Goal: Task Accomplishment & Management: Complete application form

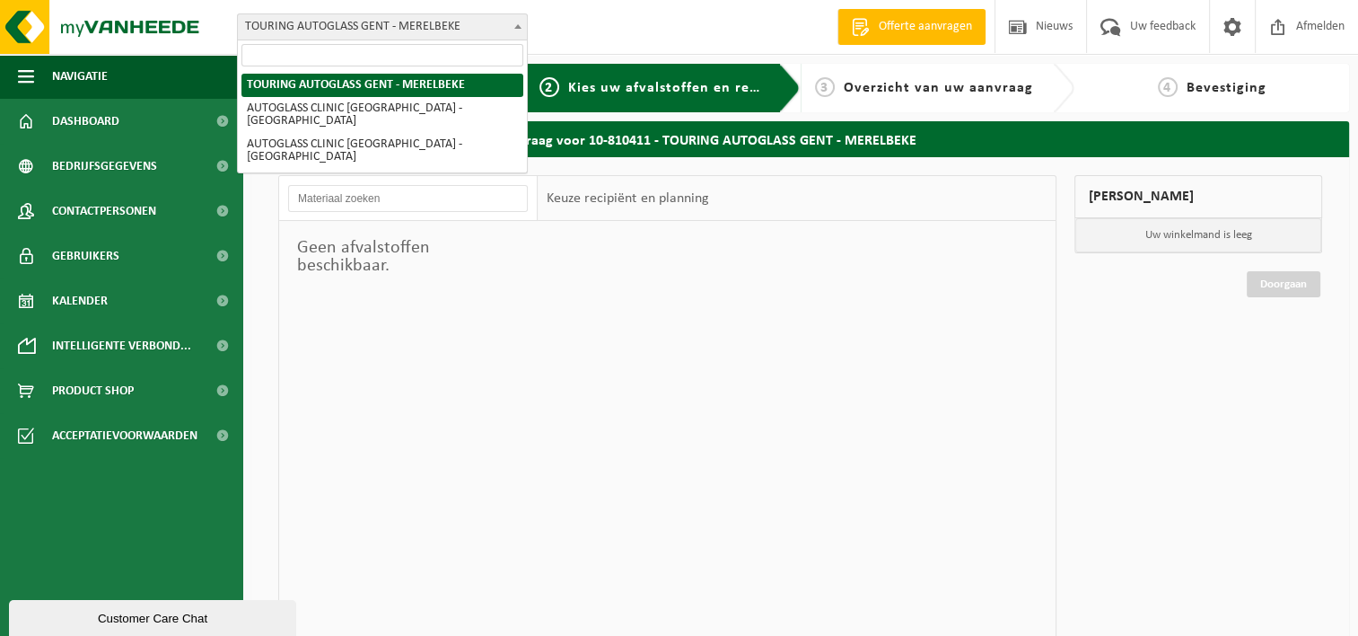
click at [500, 28] on span "TOURING AUTOGLASS GENT - MERELBEKE" at bounding box center [382, 26] width 289 height 25
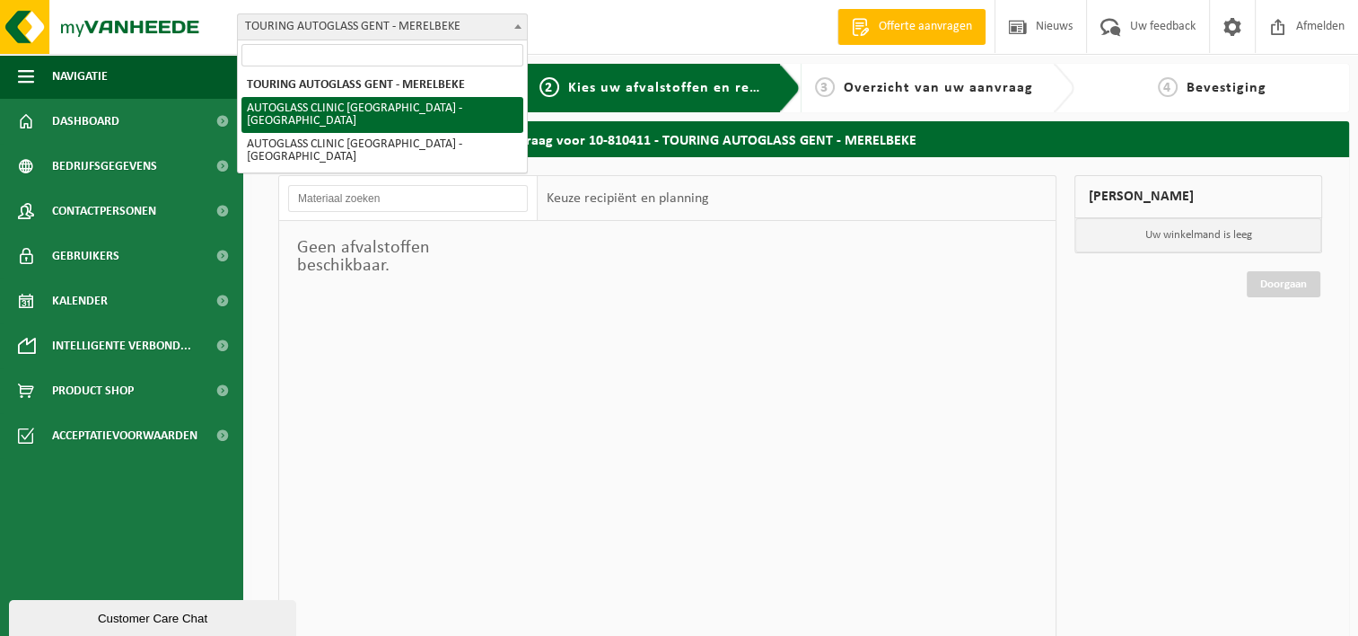
select select "136166"
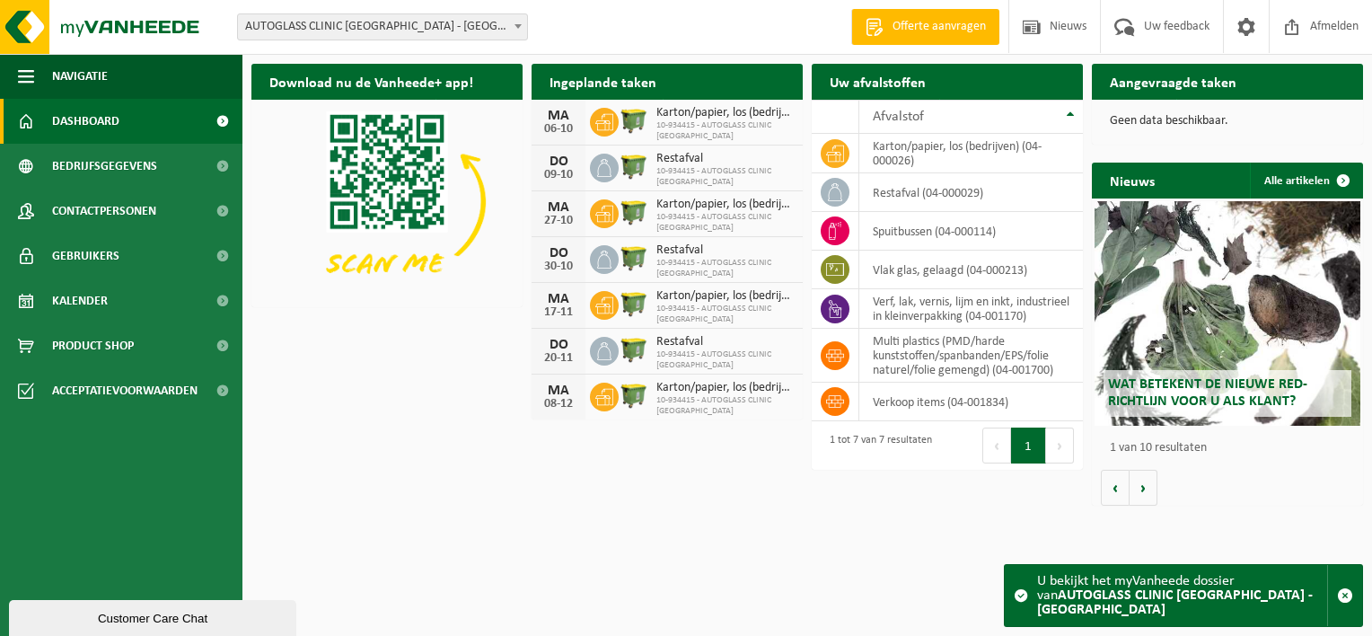
click at [521, 25] on b at bounding box center [517, 26] width 7 height 4
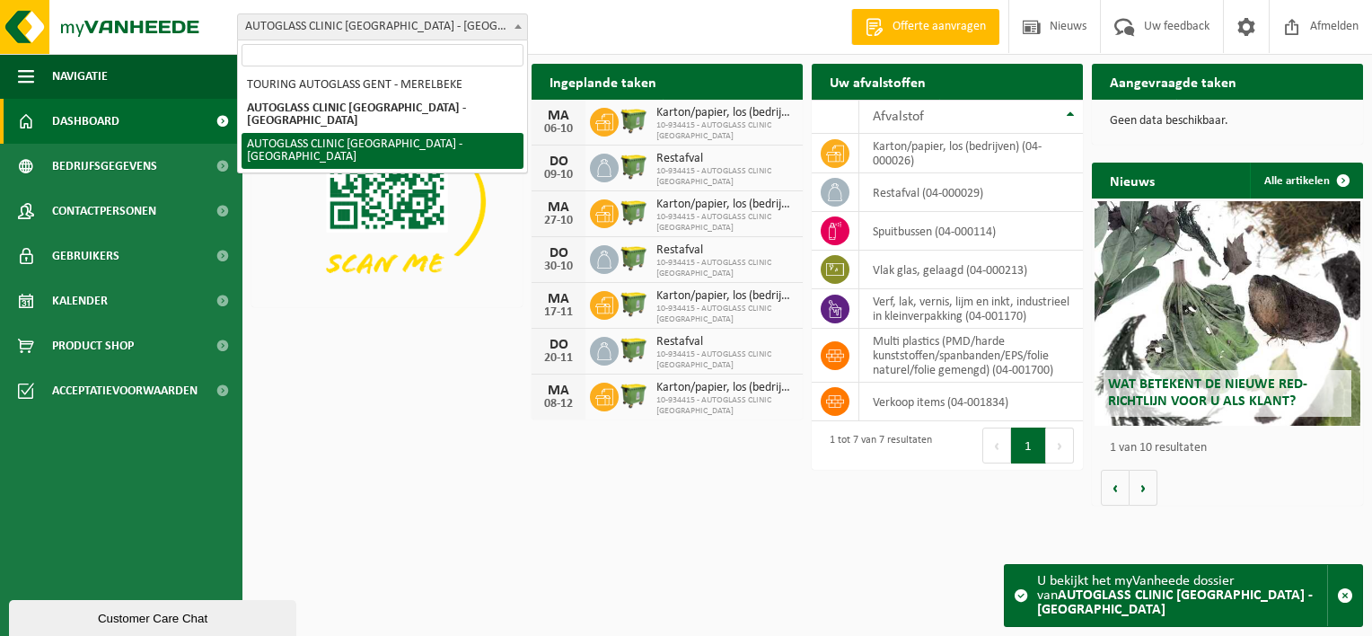
select select "168010"
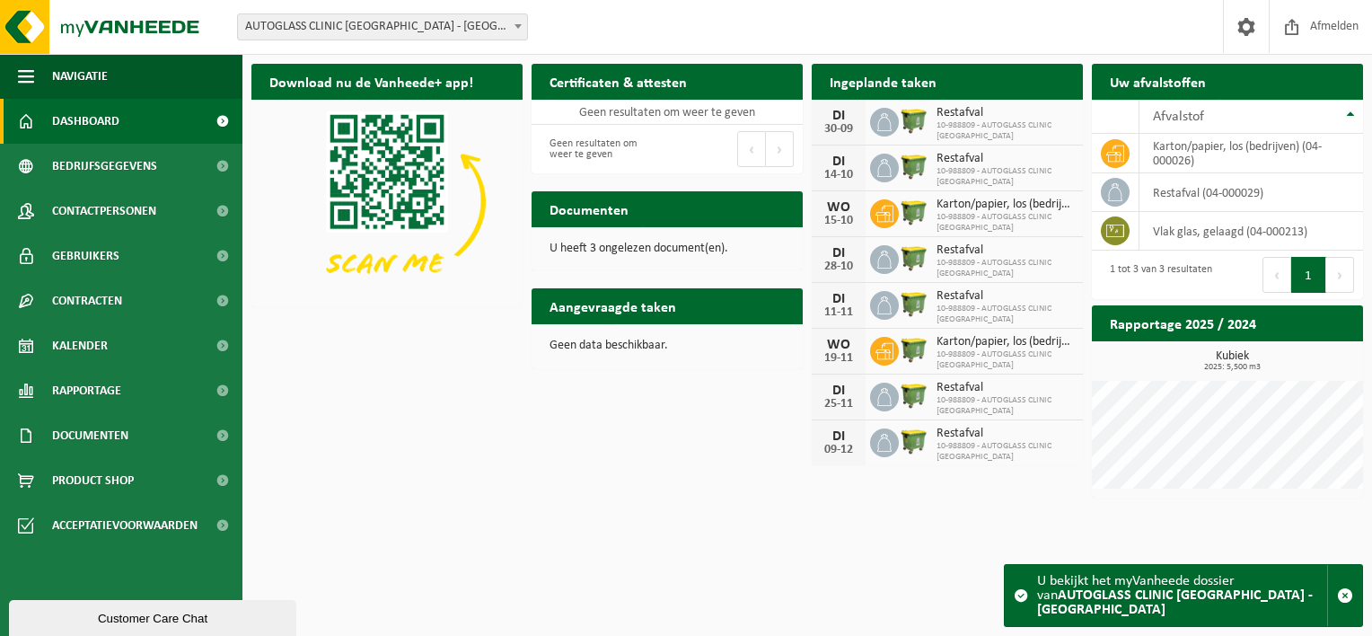
click at [621, 211] on h2 "Documenten" at bounding box center [588, 208] width 115 height 35
click at [617, 247] on p "U heeft 3 ongelezen document(en)." at bounding box center [666, 248] width 235 height 13
click at [1181, 230] on td "vlak glas, gelaagd (04-000213)" at bounding box center [1251, 231] width 224 height 39
click at [1111, 237] on icon at bounding box center [1115, 231] width 18 height 18
click at [426, 26] on span "AUTOGLASS CLINIC [GEOGRAPHIC_DATA] - [GEOGRAPHIC_DATA]" at bounding box center [382, 26] width 289 height 25
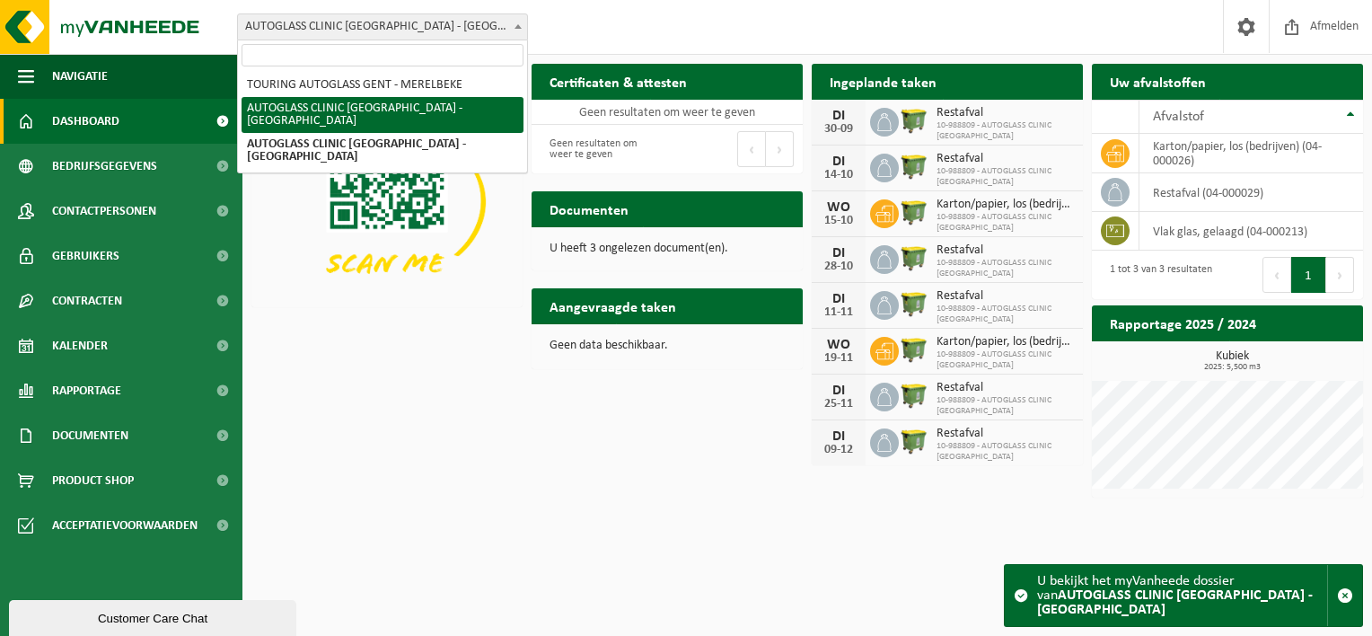
select select "136166"
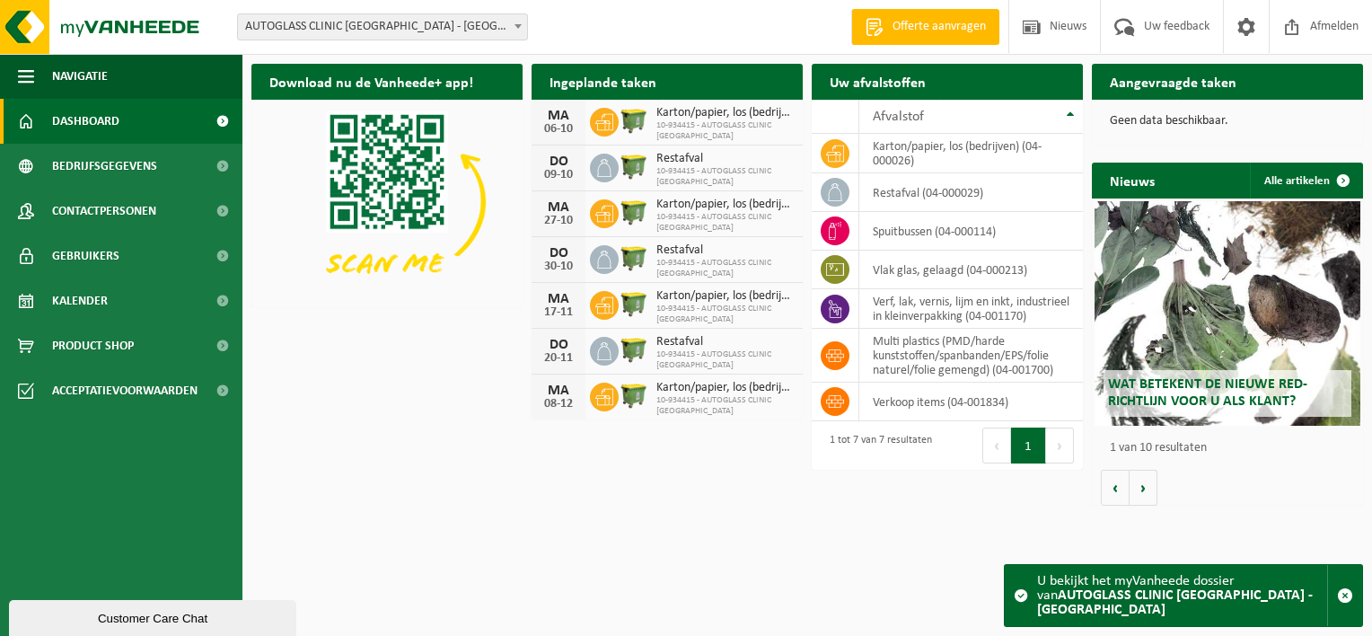
click at [1163, 86] on h2 "Aangevraagde taken" at bounding box center [1173, 81] width 162 height 35
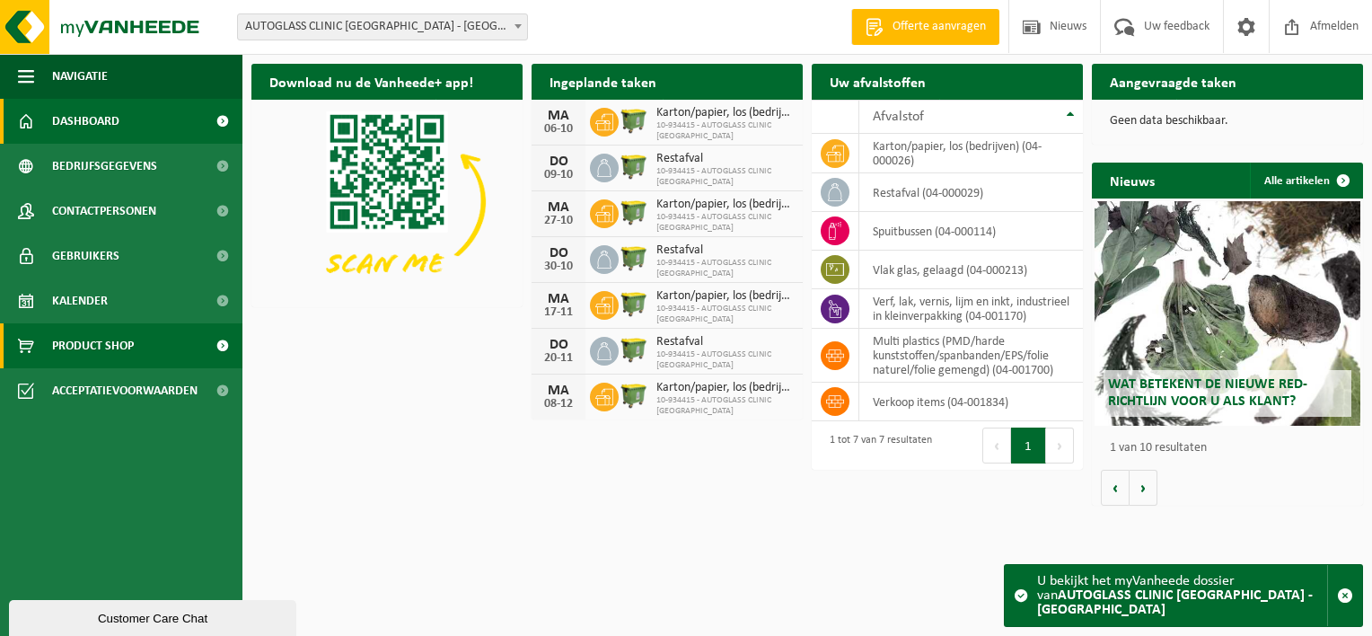
click at [93, 346] on span "Product Shop" at bounding box center [93, 345] width 82 height 45
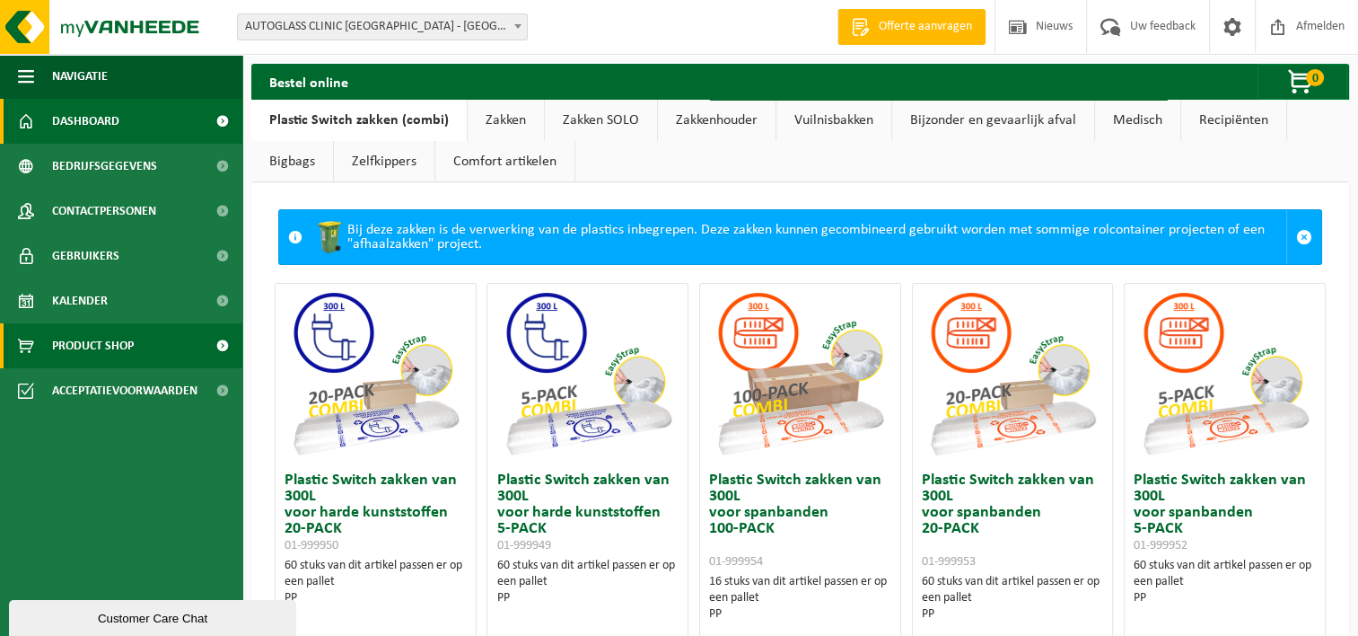
click at [109, 127] on span "Dashboard" at bounding box center [85, 121] width 67 height 45
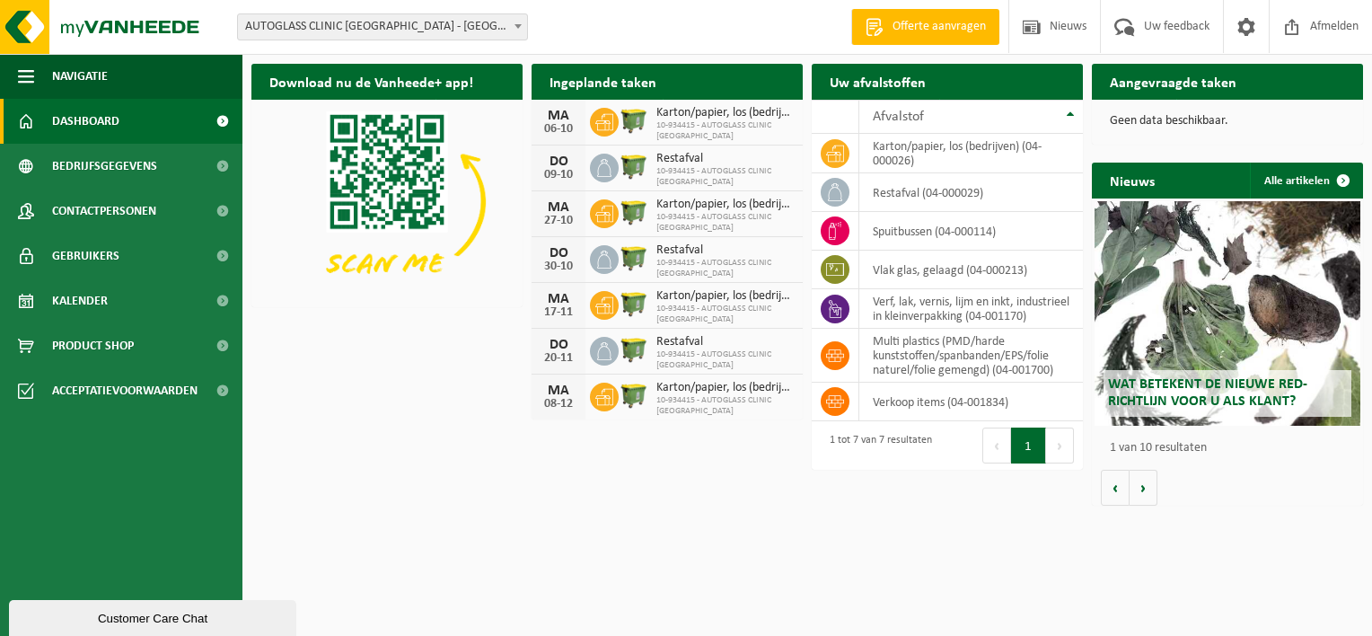
click at [876, 82] on h2 "Uw afvalstoffen" at bounding box center [878, 81] width 132 height 35
click at [599, 83] on h2 "Ingeplande taken" at bounding box center [602, 81] width 143 height 35
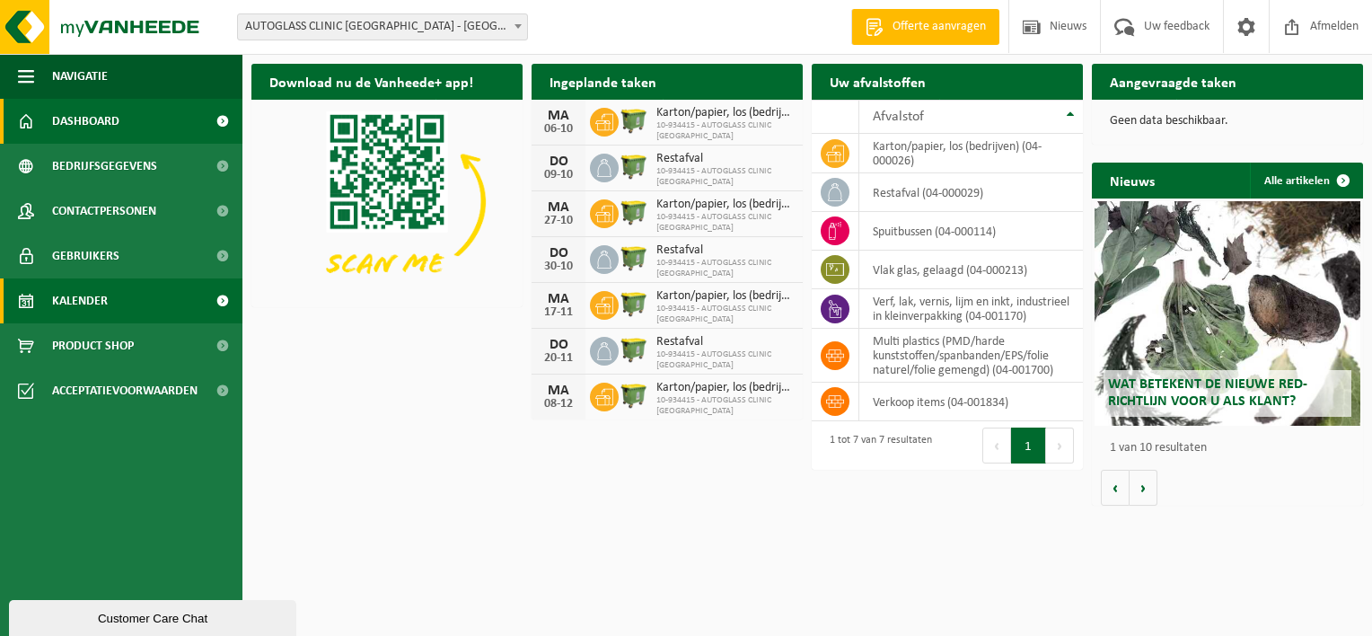
click at [87, 298] on span "Kalender" at bounding box center [80, 300] width 56 height 45
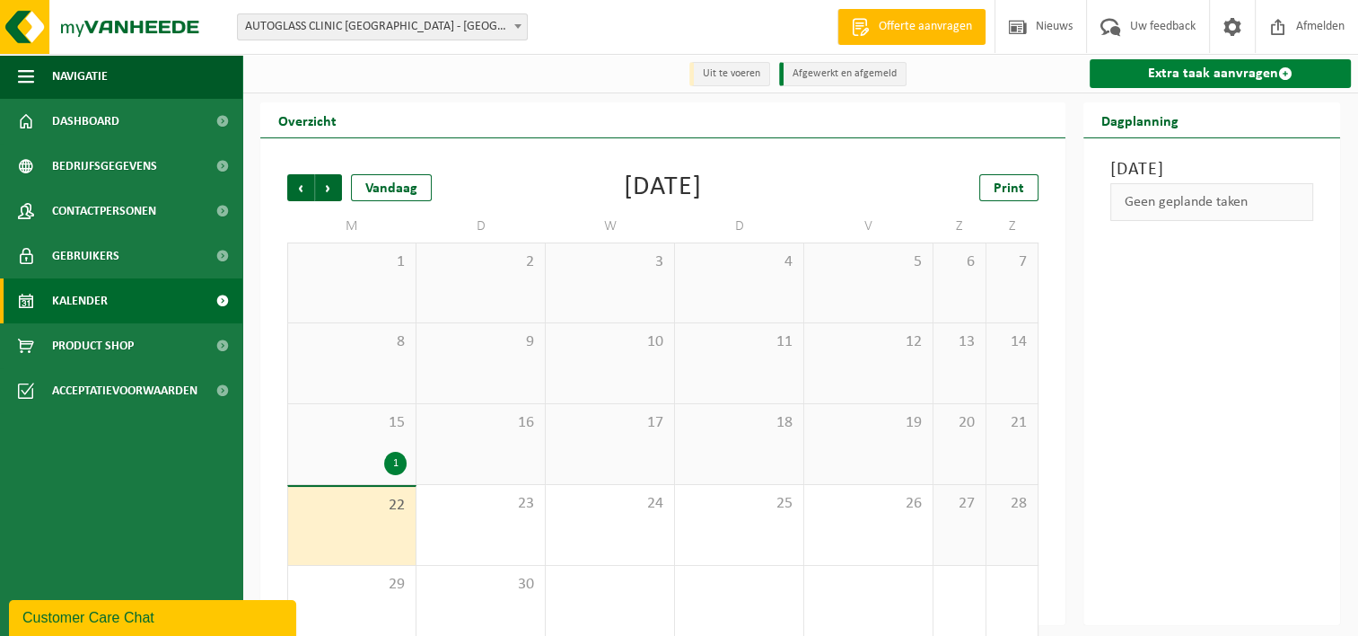
click at [1215, 75] on link "Extra taak aanvragen" at bounding box center [1220, 73] width 261 height 29
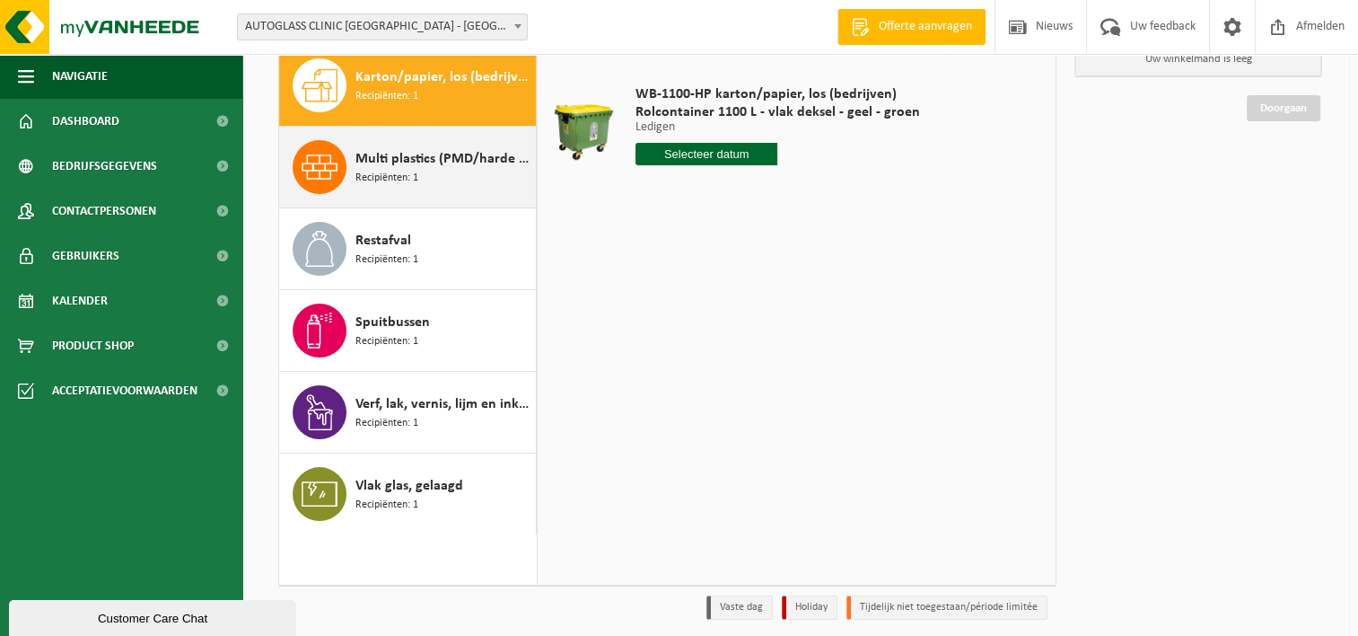
scroll to position [180, 0]
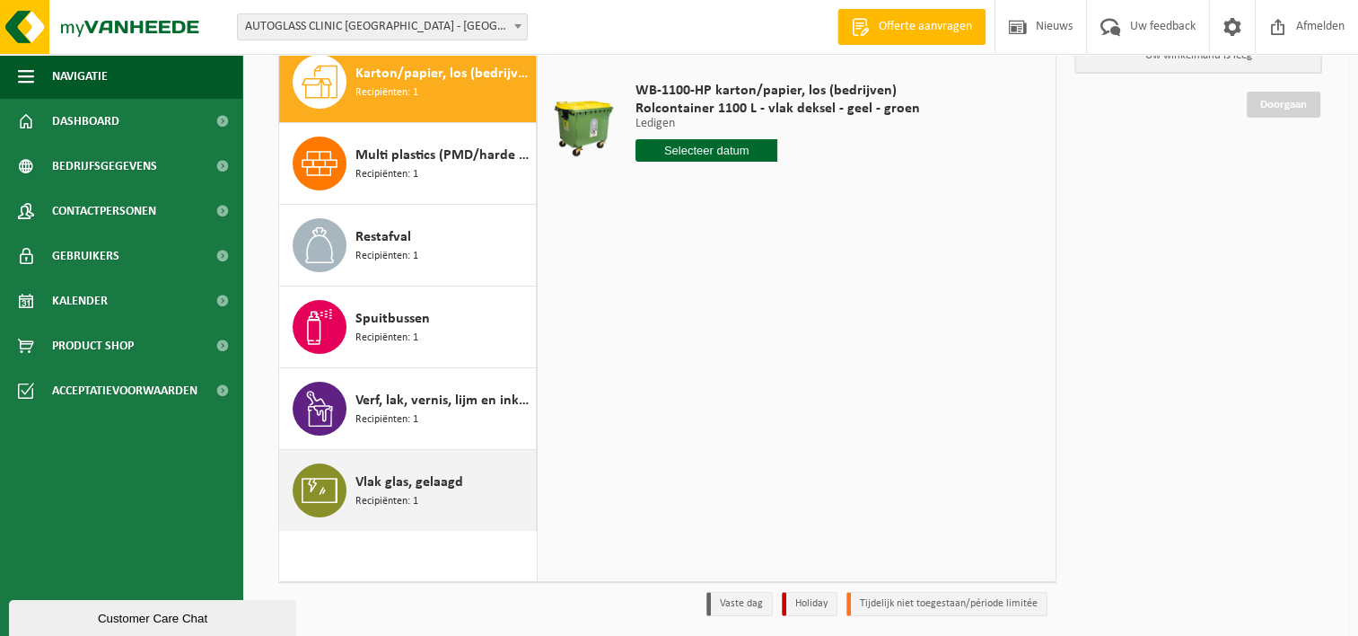
click at [398, 493] on span "Recipiënten: 1" at bounding box center [387, 501] width 63 height 17
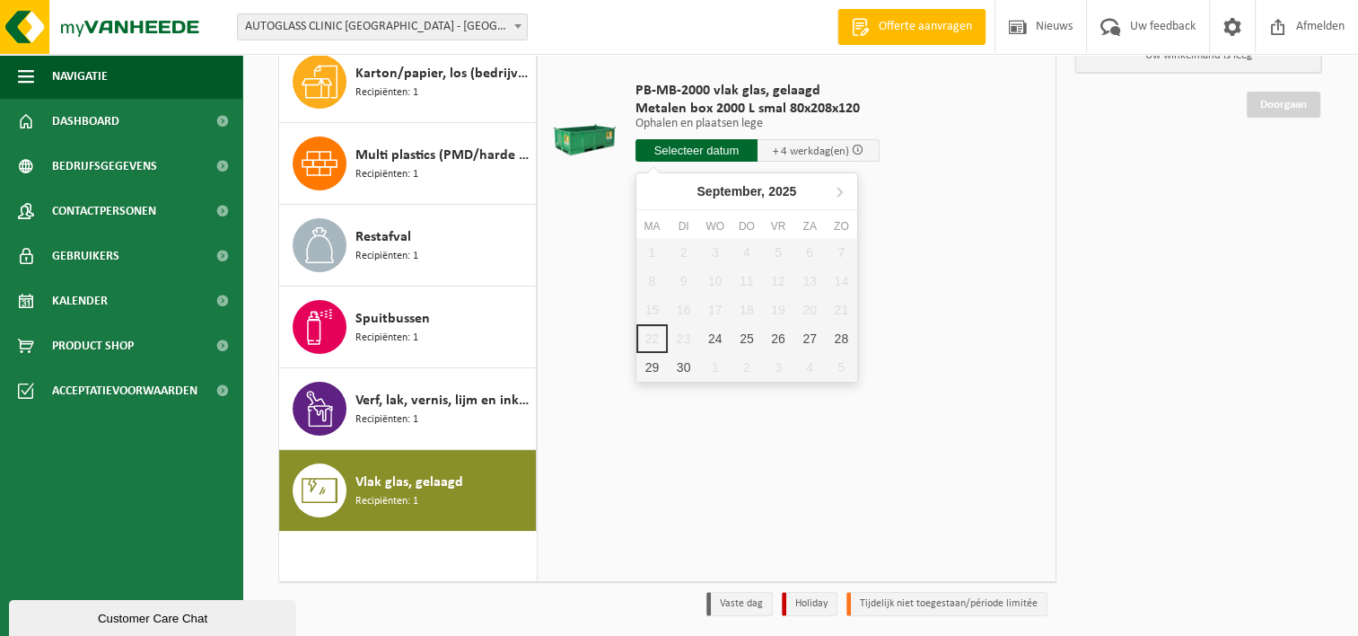
click at [698, 149] on input "text" at bounding box center [697, 150] width 122 height 22
click at [722, 341] on div "24" at bounding box center [714, 338] width 31 height 29
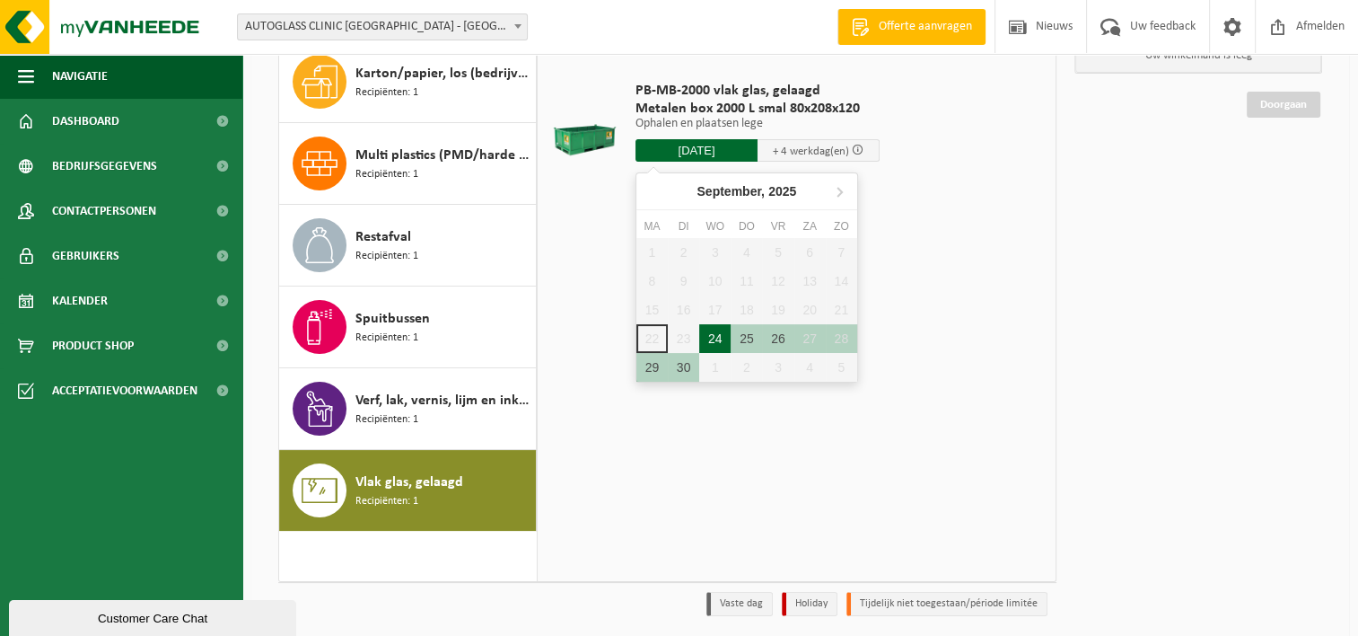
type input "Van 2025-09-24"
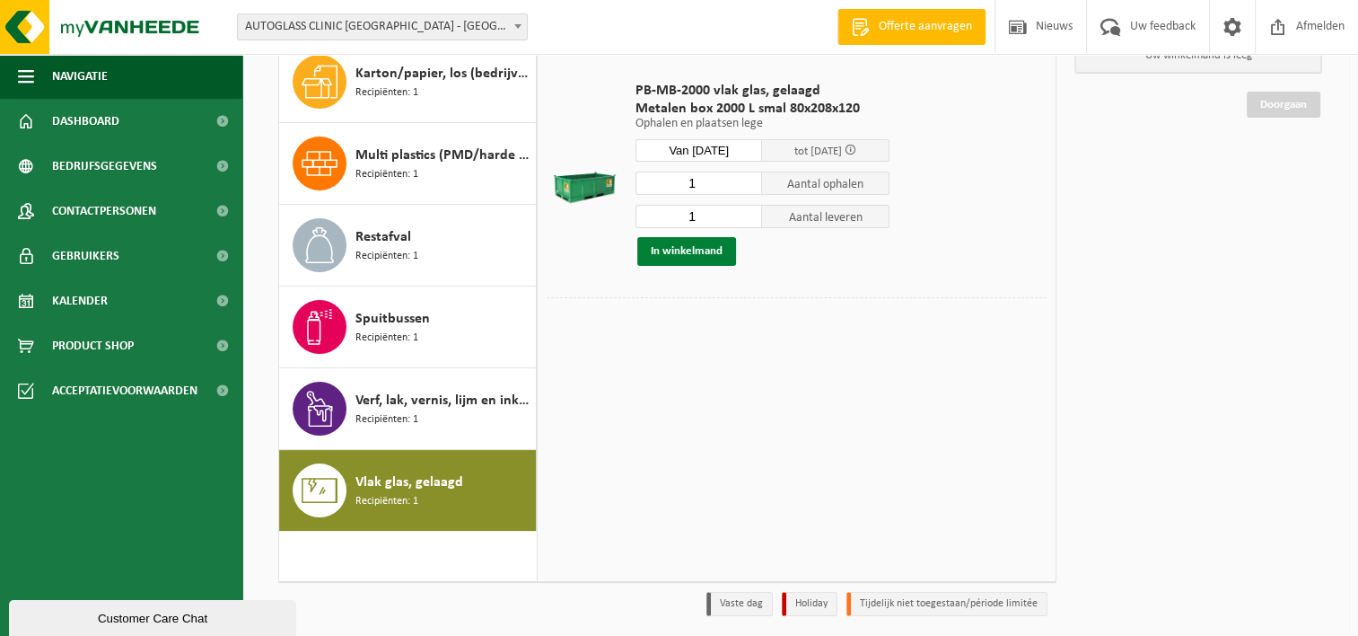
click at [696, 255] on button "In winkelmand" at bounding box center [686, 251] width 99 height 29
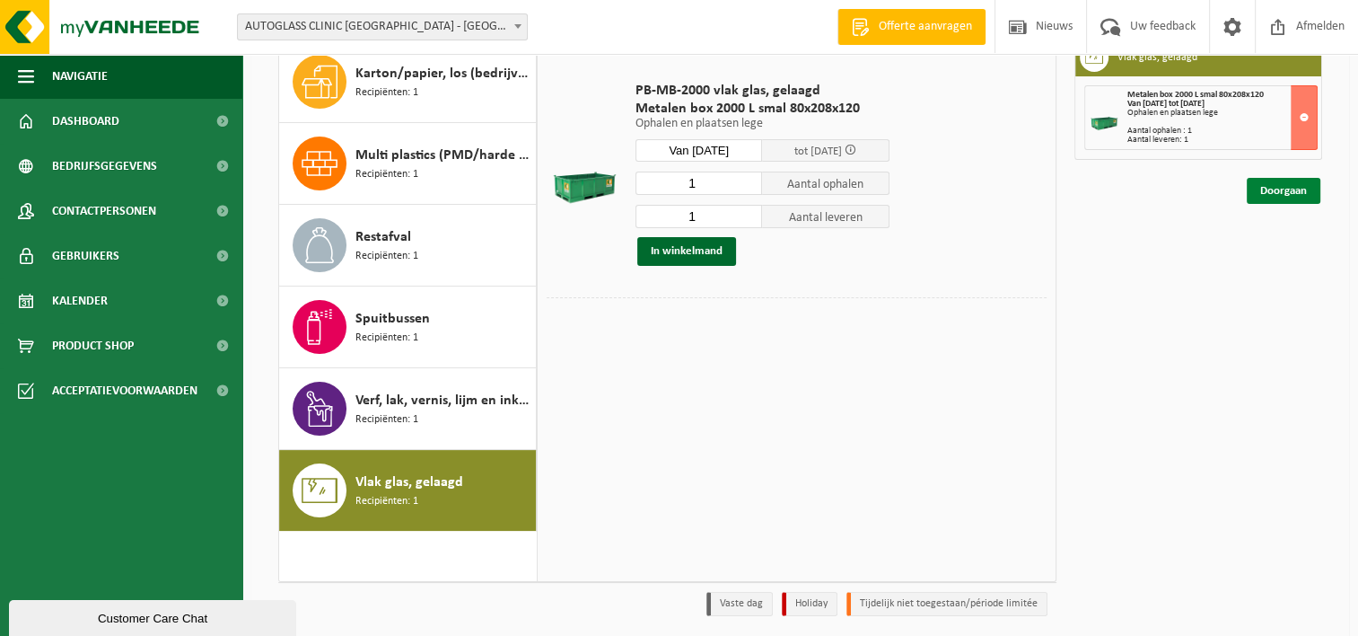
click at [1283, 194] on link "Doorgaan" at bounding box center [1284, 191] width 74 height 26
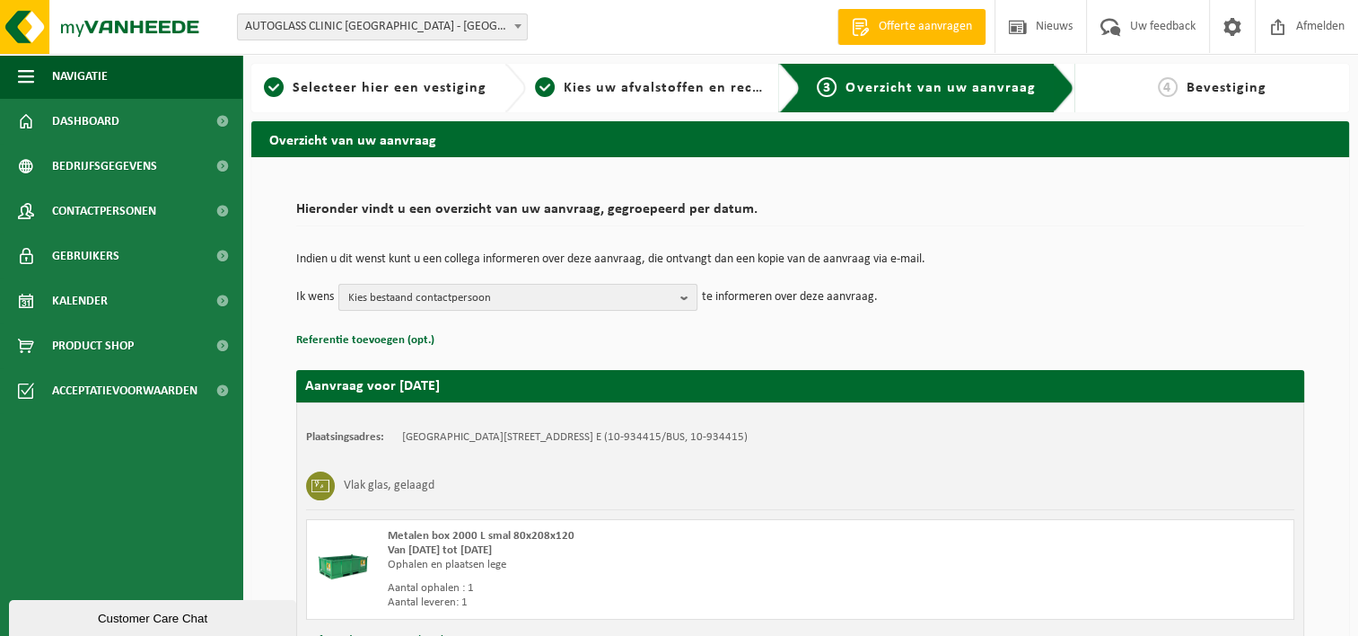
click at [553, 296] on span "Kies bestaand contactpersoon" at bounding box center [510, 298] width 325 height 27
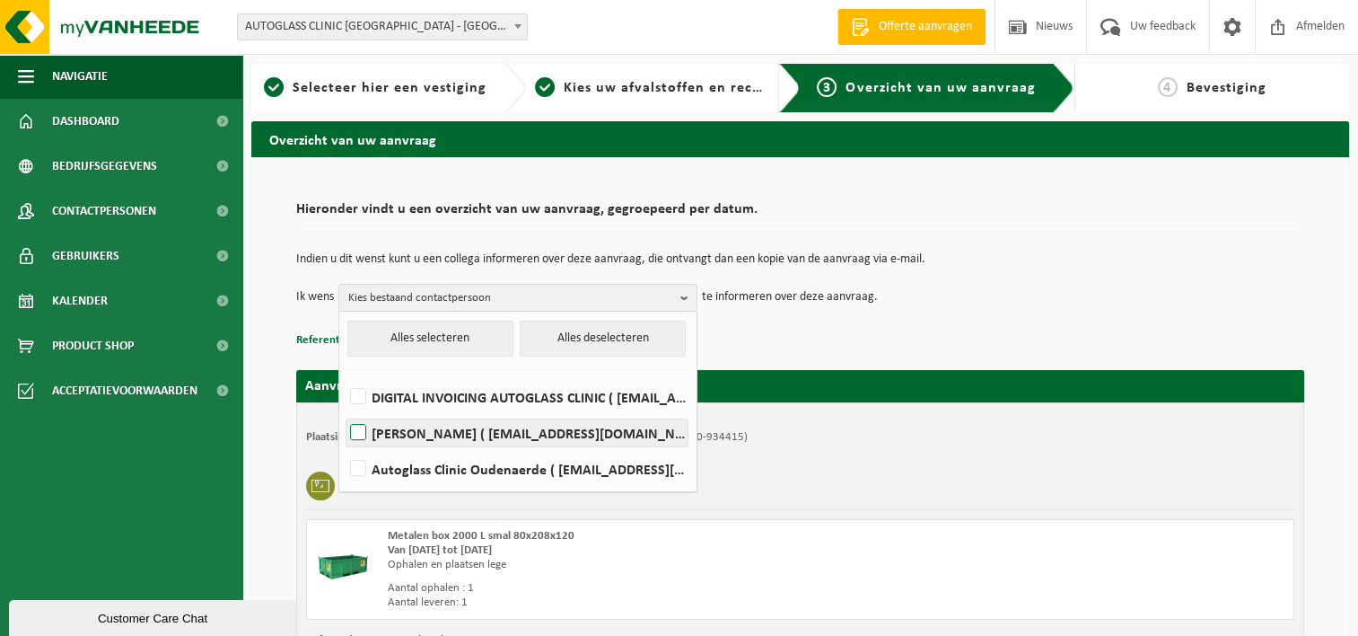
click at [363, 429] on label "Joeri Lieten ( joeri.lieten@autoglassclinic.be )" at bounding box center [517, 432] width 341 height 27
click at [344, 410] on input "Joeri Lieten ( joeri.lieten@autoglassclinic.be )" at bounding box center [343, 409] width 1 height 1
checkbox input "true"
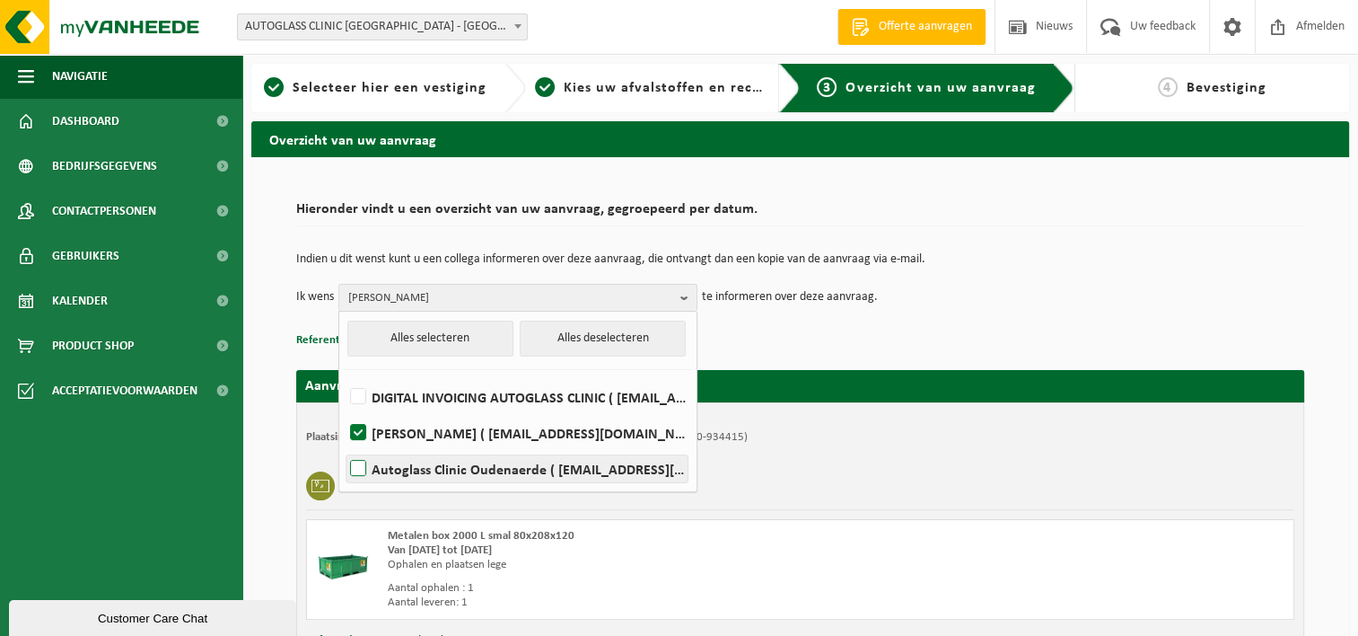
click at [357, 471] on label "Autoglass Clinic Oudenaerde ( oudenaarde@autoglassclinic.be )" at bounding box center [517, 468] width 341 height 27
click at [344, 446] on input "Autoglass Clinic Oudenaerde ( oudenaarde@autoglassclinic.be )" at bounding box center [343, 445] width 1 height 1
checkbox input "true"
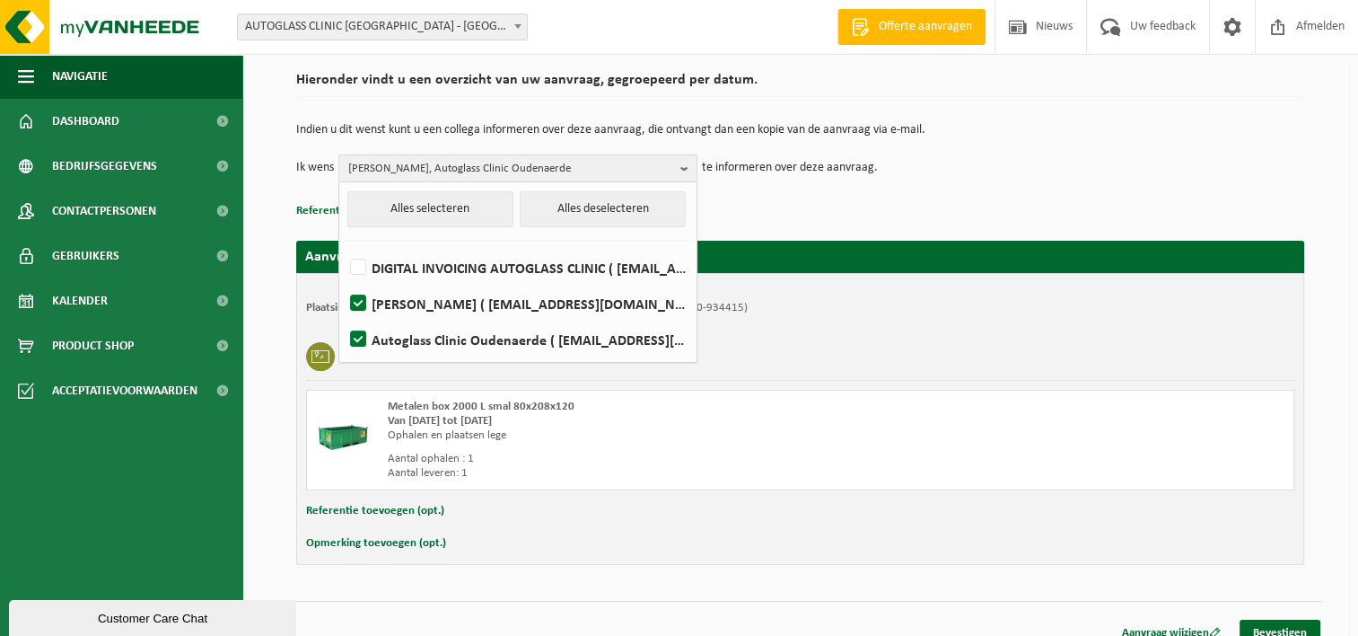
scroll to position [147, 0]
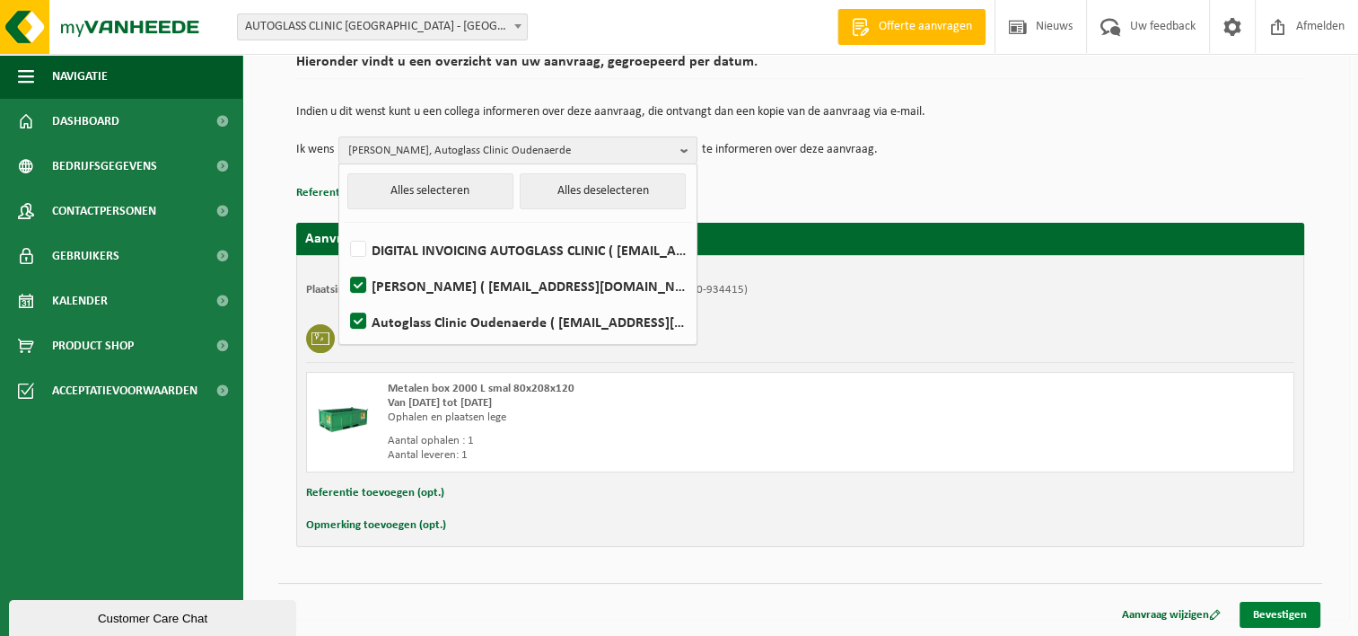
click at [1278, 617] on link "Bevestigen" at bounding box center [1280, 614] width 81 height 26
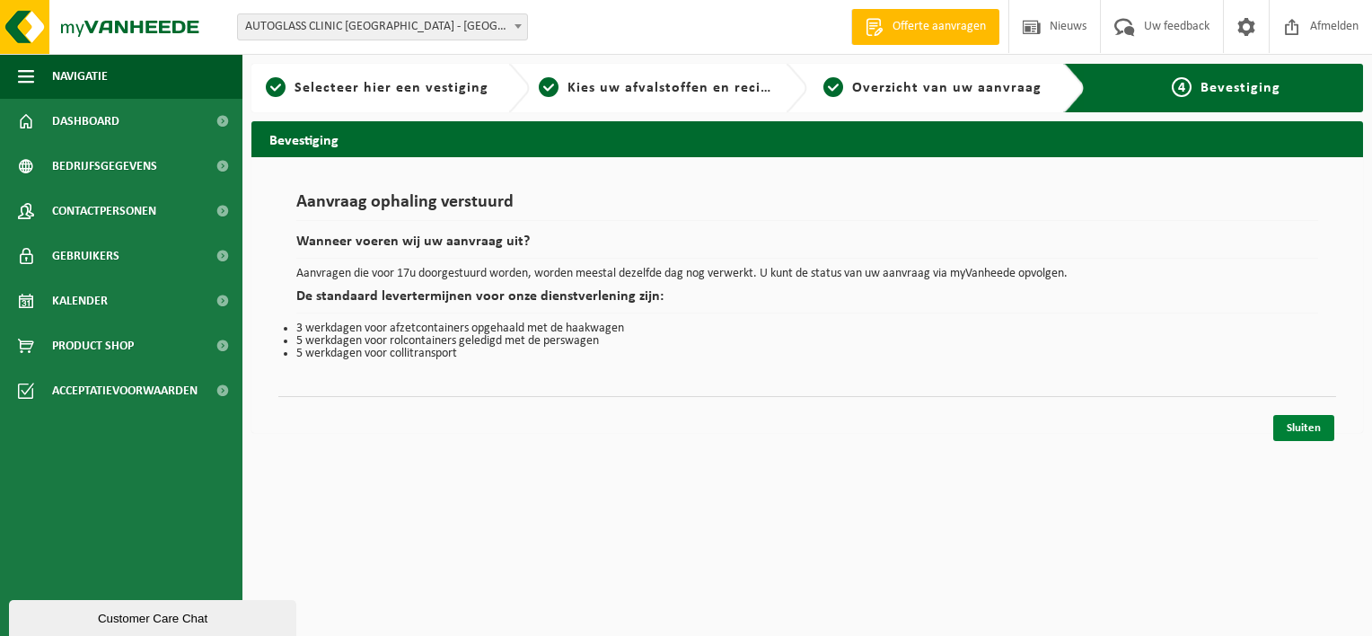
click at [1313, 428] on link "Sluiten" at bounding box center [1303, 428] width 61 height 26
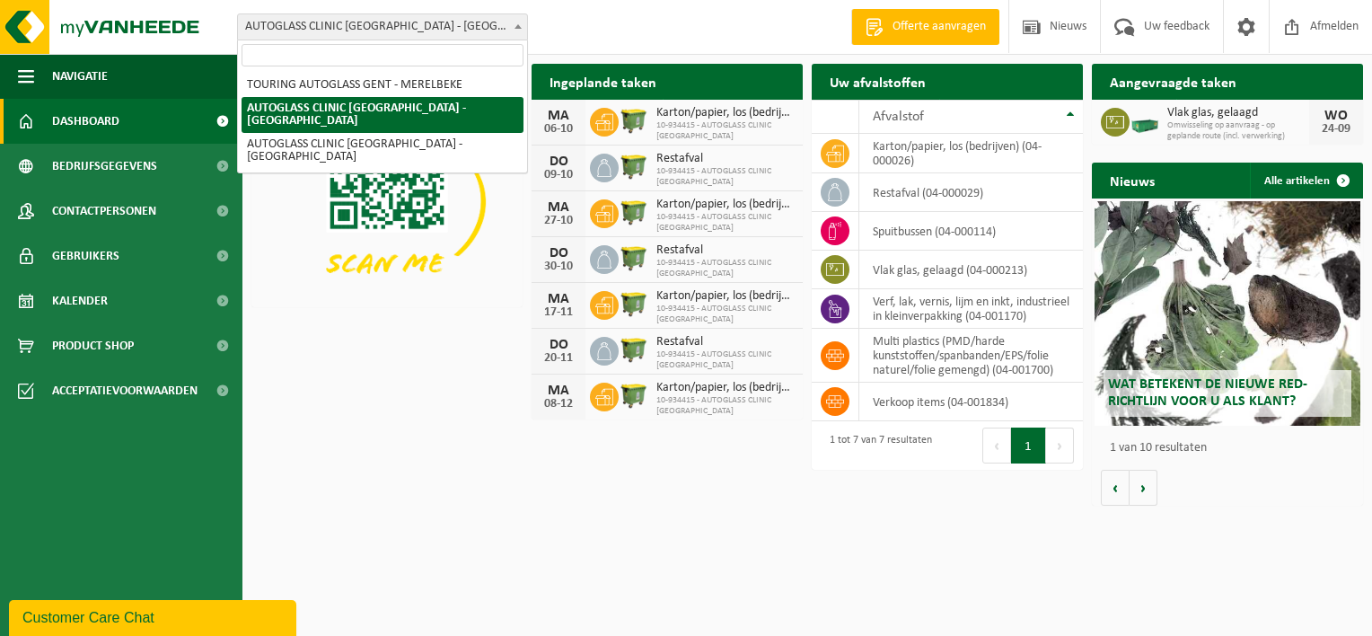
click at [373, 28] on span "AUTOGLASS CLINIC [GEOGRAPHIC_DATA] - [GEOGRAPHIC_DATA]" at bounding box center [382, 26] width 289 height 25
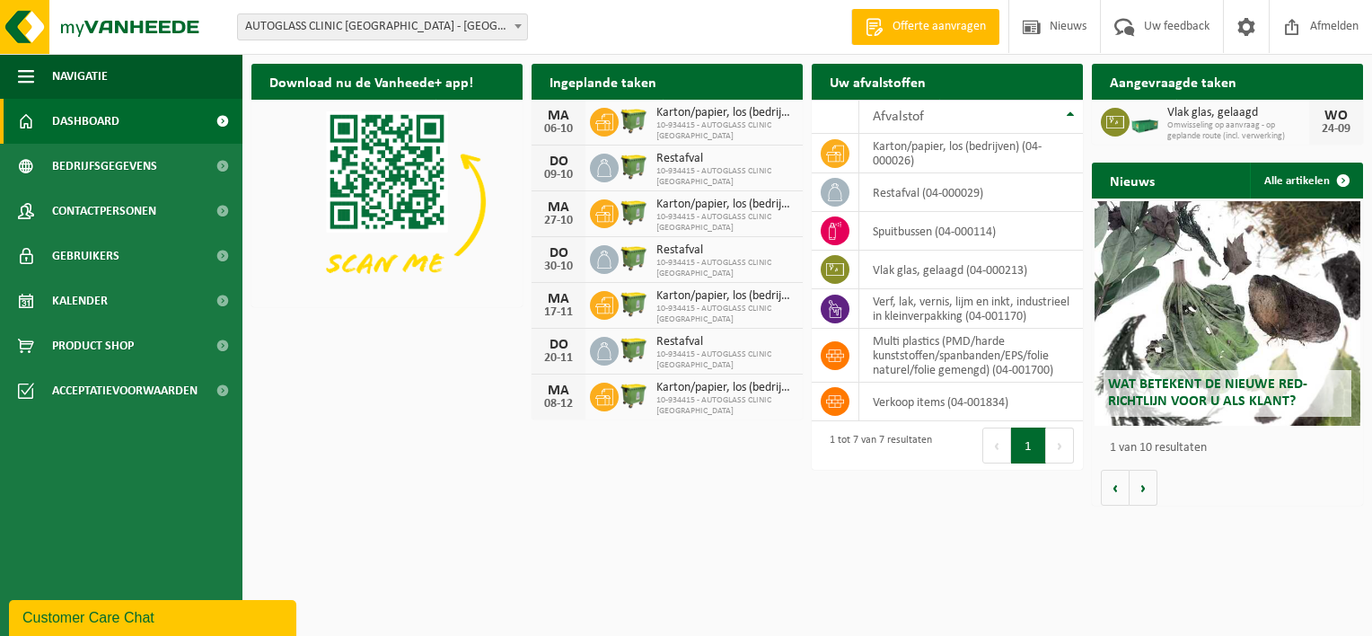
select select "168010"
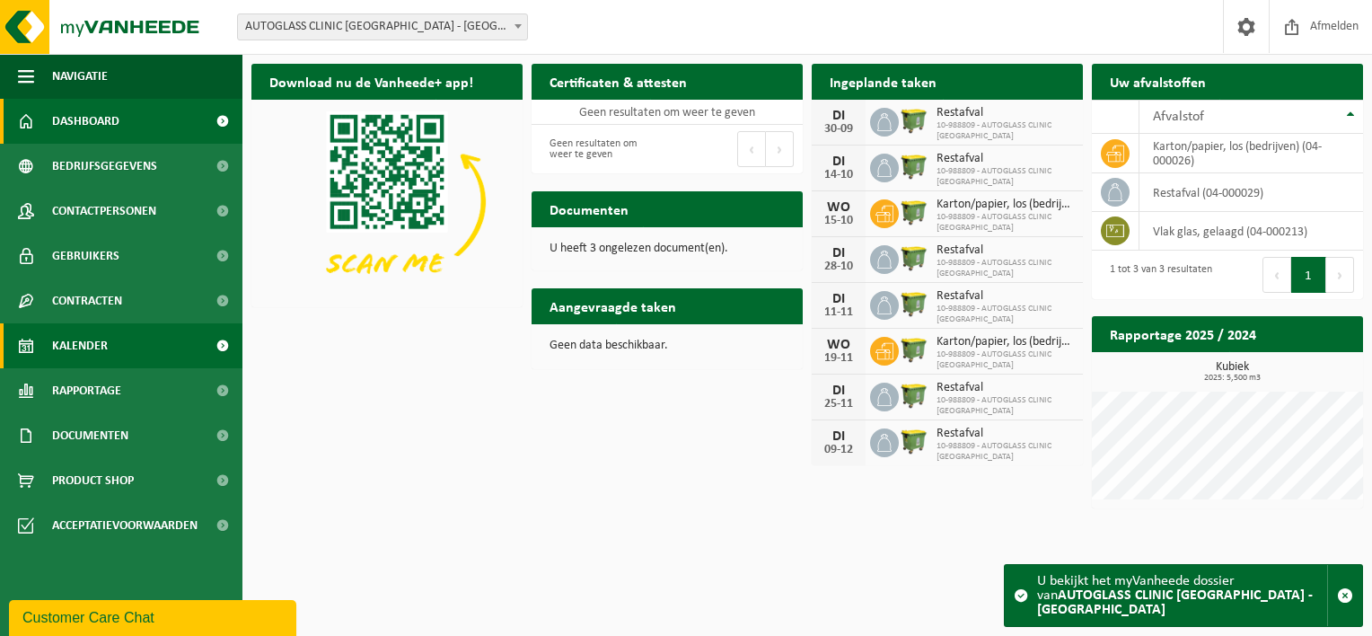
click at [93, 344] on span "Kalender" at bounding box center [80, 345] width 56 height 45
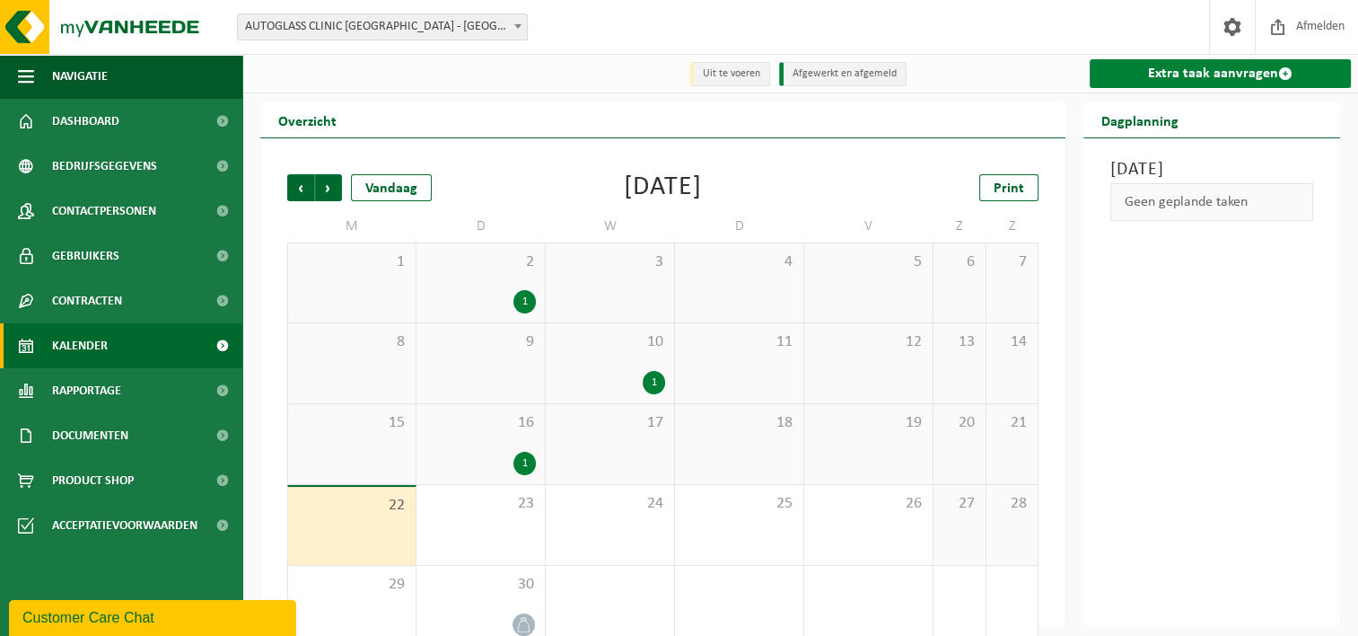
click at [1205, 75] on link "Extra taak aanvragen" at bounding box center [1220, 73] width 261 height 29
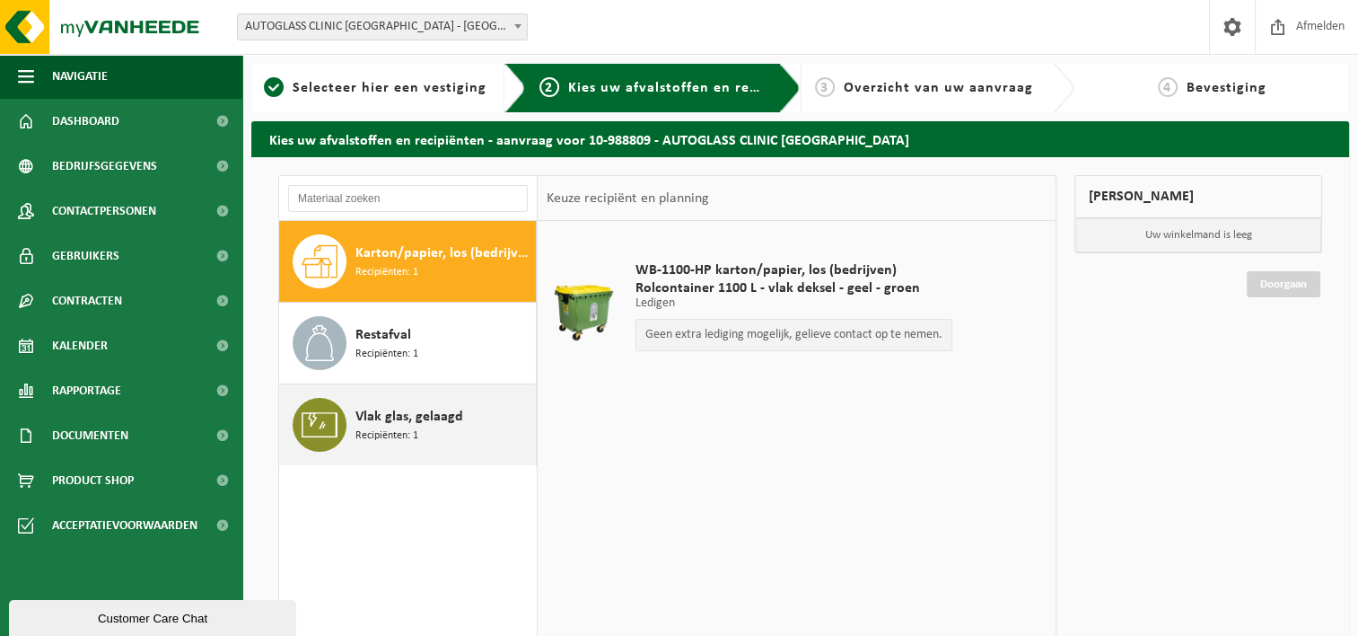
click at [376, 431] on span "Recipiënten: 1" at bounding box center [387, 435] width 63 height 17
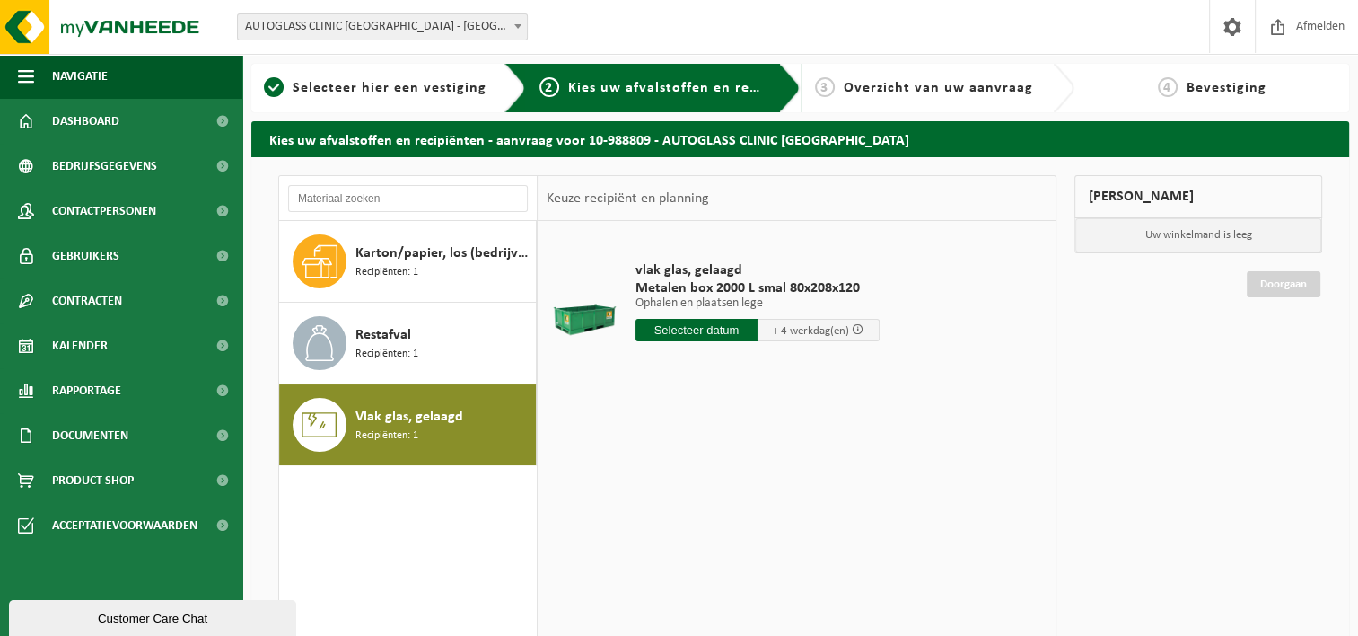
click at [700, 330] on input "text" at bounding box center [697, 330] width 122 height 22
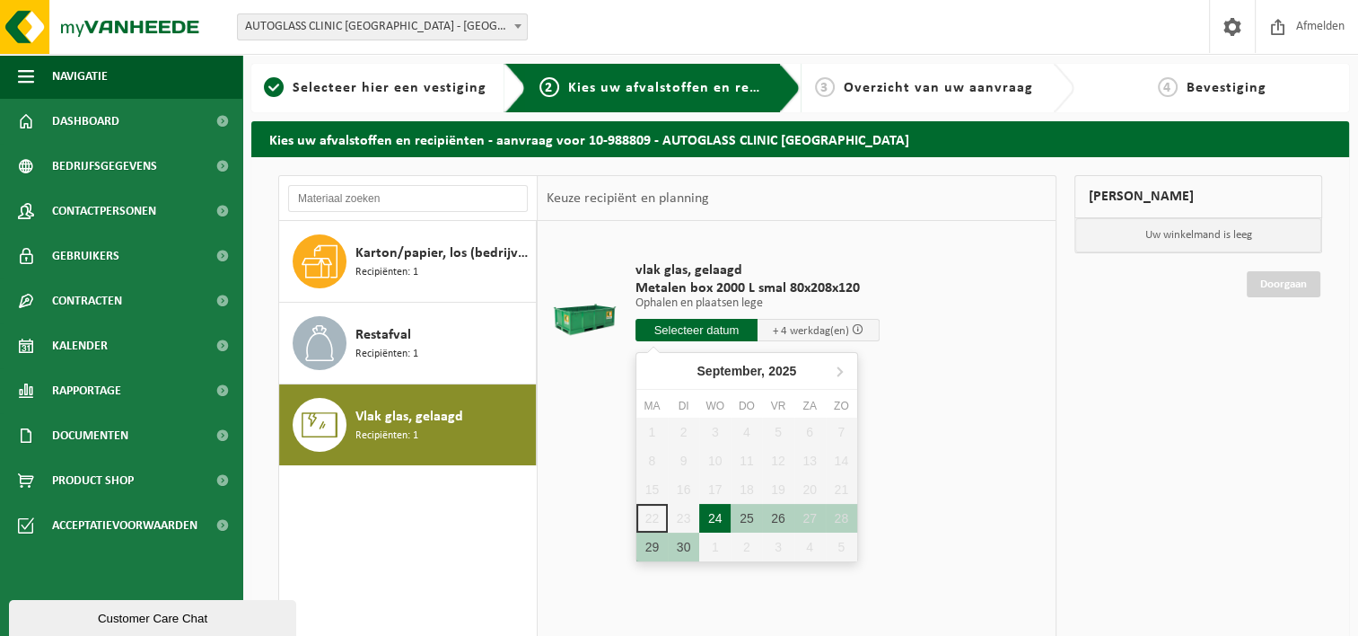
click at [715, 514] on div "24" at bounding box center [714, 518] width 31 height 29
type input "Van 2025-09-24"
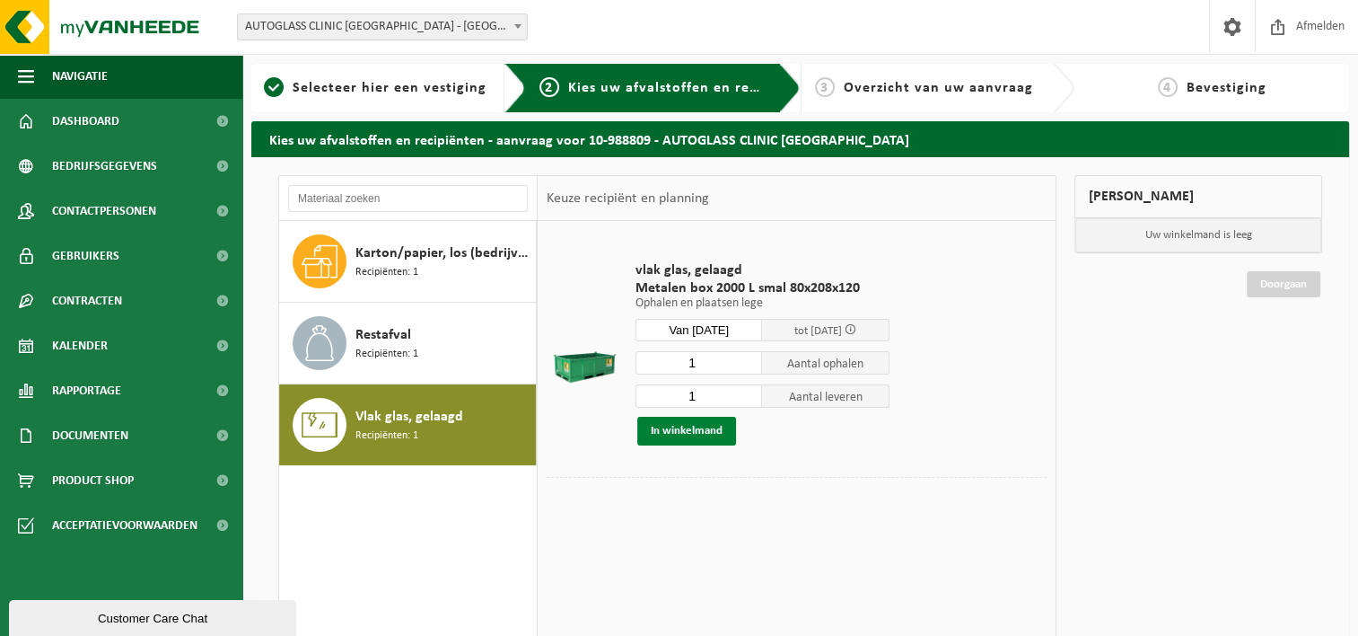
click at [691, 435] on button "In winkelmand" at bounding box center [686, 431] width 99 height 29
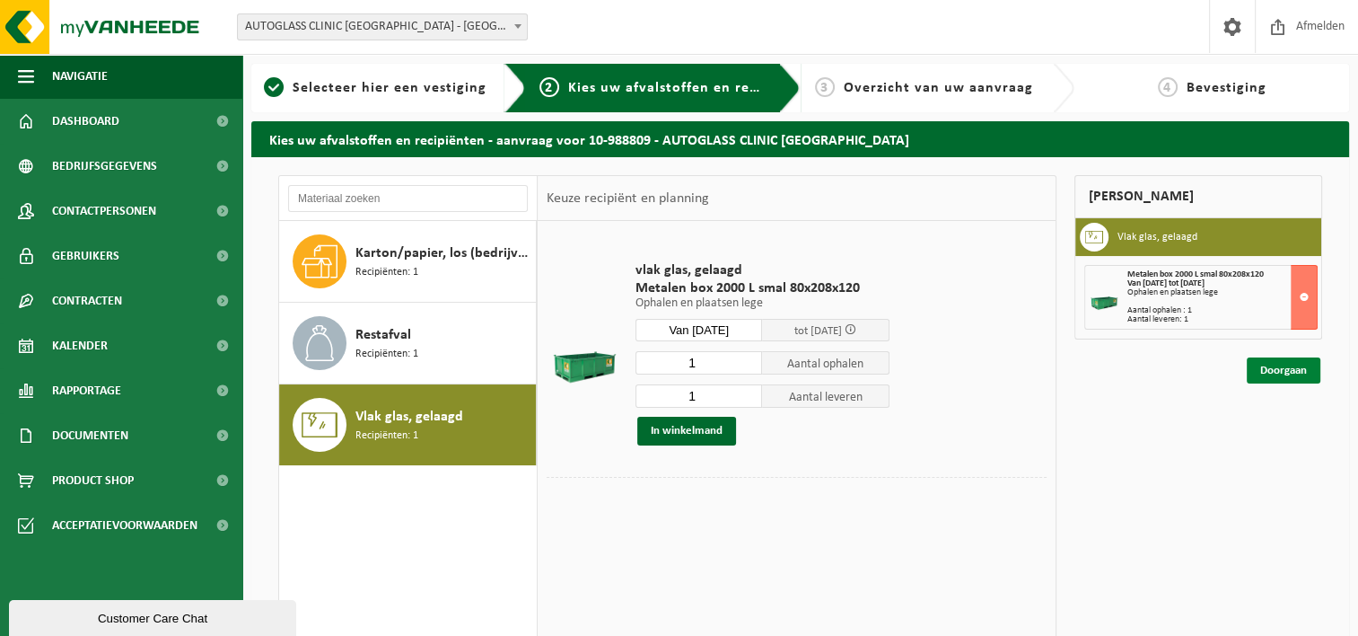
click at [1292, 371] on link "Doorgaan" at bounding box center [1284, 370] width 74 height 26
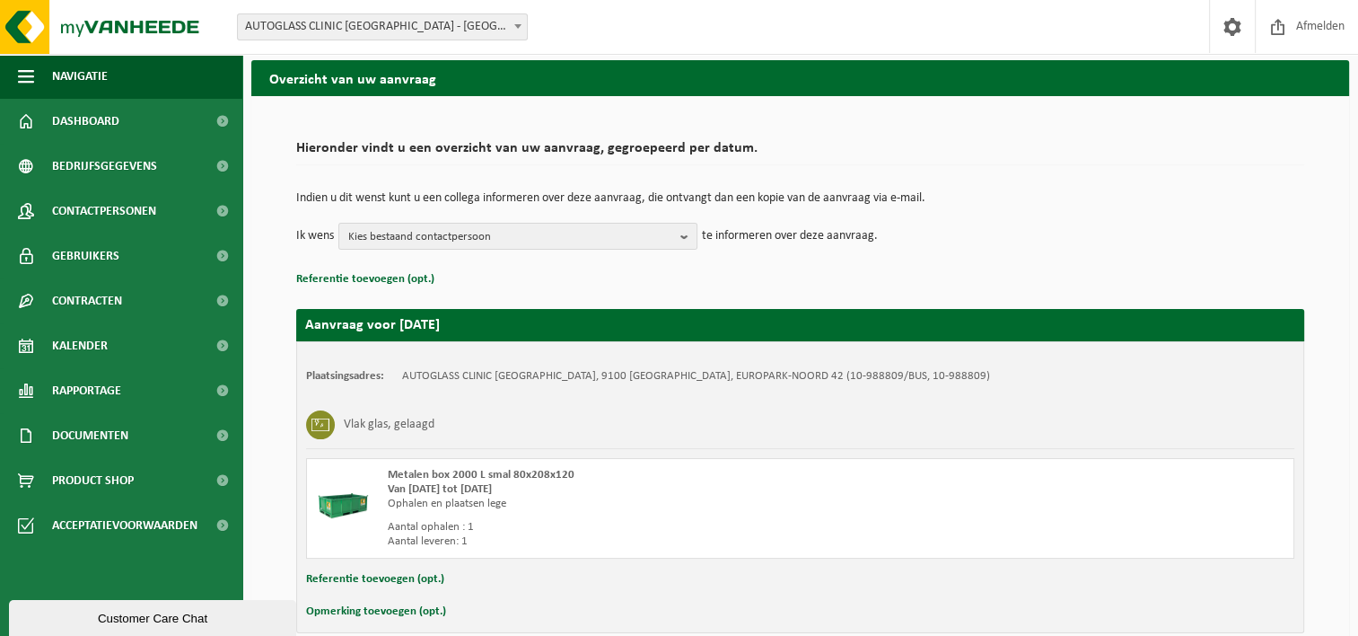
scroll to position [90, 0]
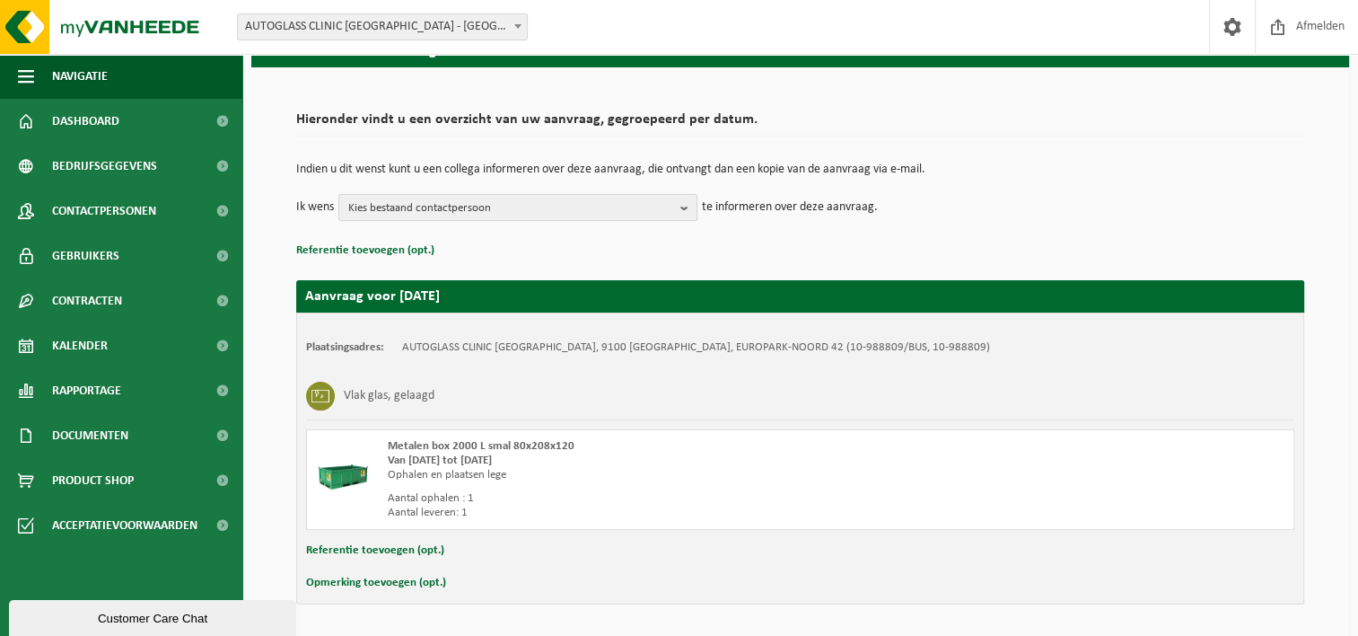
click at [518, 212] on span "Kies bestaand contactpersoon" at bounding box center [510, 208] width 325 height 27
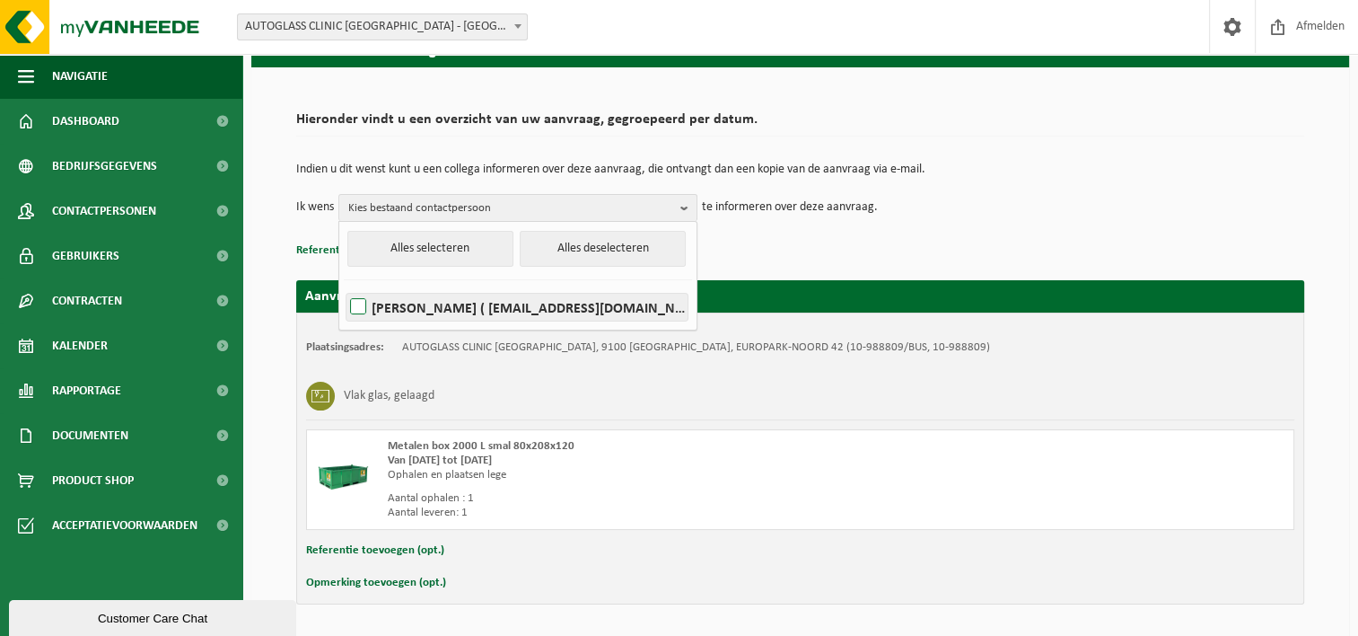
click at [362, 302] on label "[PERSON_NAME] ( [EMAIL_ADDRESS][DOMAIN_NAME] )" at bounding box center [517, 307] width 341 height 27
click at [344, 285] on input "[PERSON_NAME] ( [EMAIL_ADDRESS][DOMAIN_NAME] )" at bounding box center [343, 284] width 1 height 1
checkbox input "true"
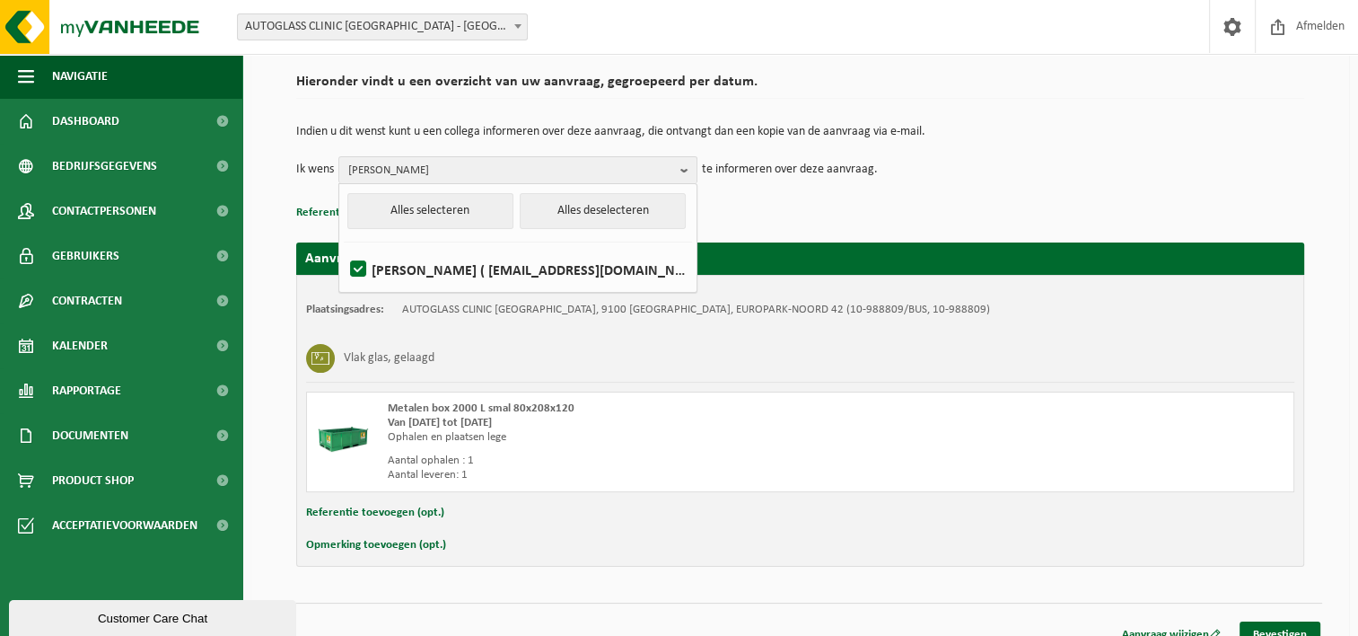
scroll to position [147, 0]
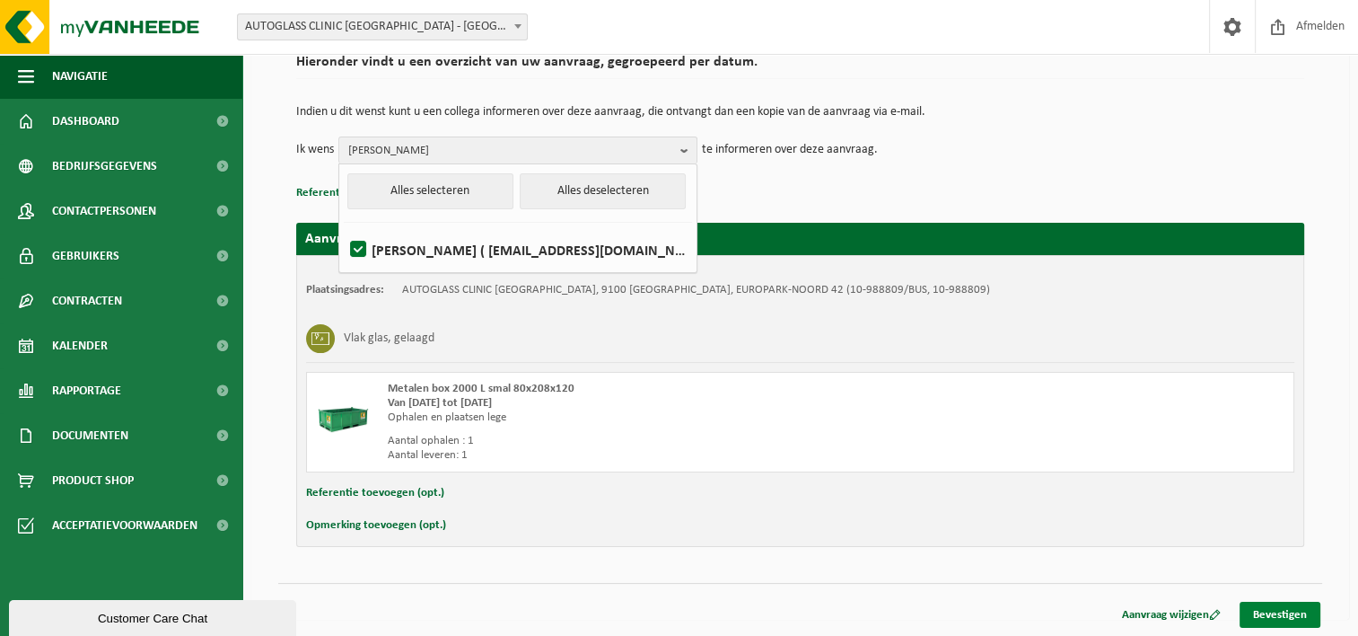
click at [1291, 610] on link "Bevestigen" at bounding box center [1280, 614] width 81 height 26
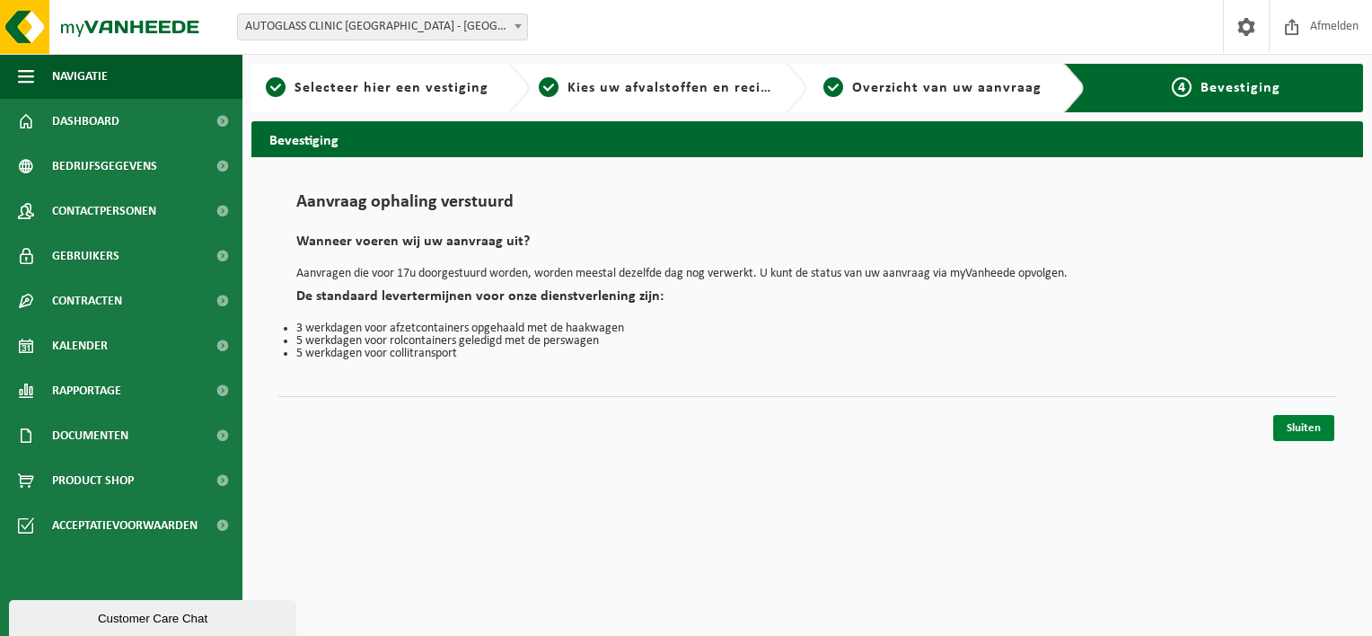
click at [1293, 424] on link "Sluiten" at bounding box center [1303, 428] width 61 height 26
